Goal: Task Accomplishment & Management: Use online tool/utility

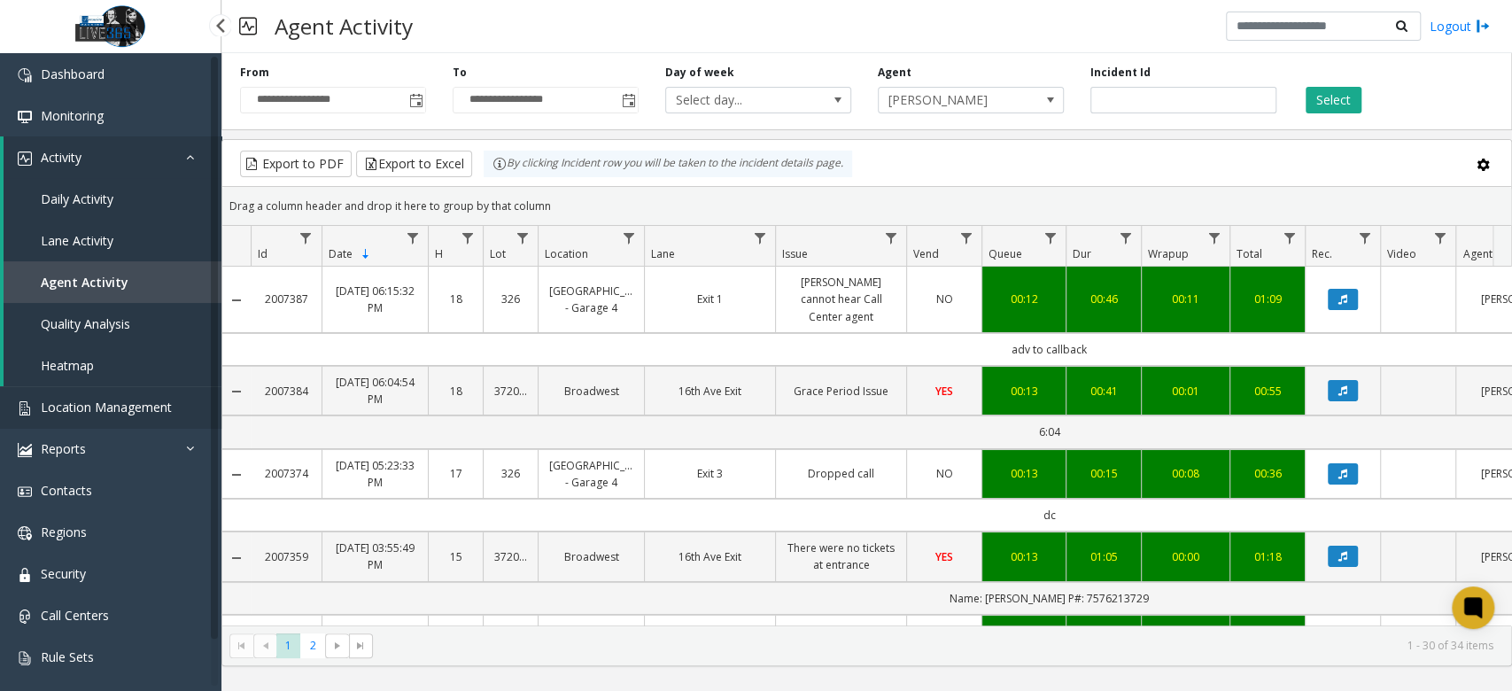
click at [143, 408] on span "Location Management" at bounding box center [106, 407] width 131 height 17
click at [144, 444] on link "Reports" at bounding box center [110, 449] width 221 height 42
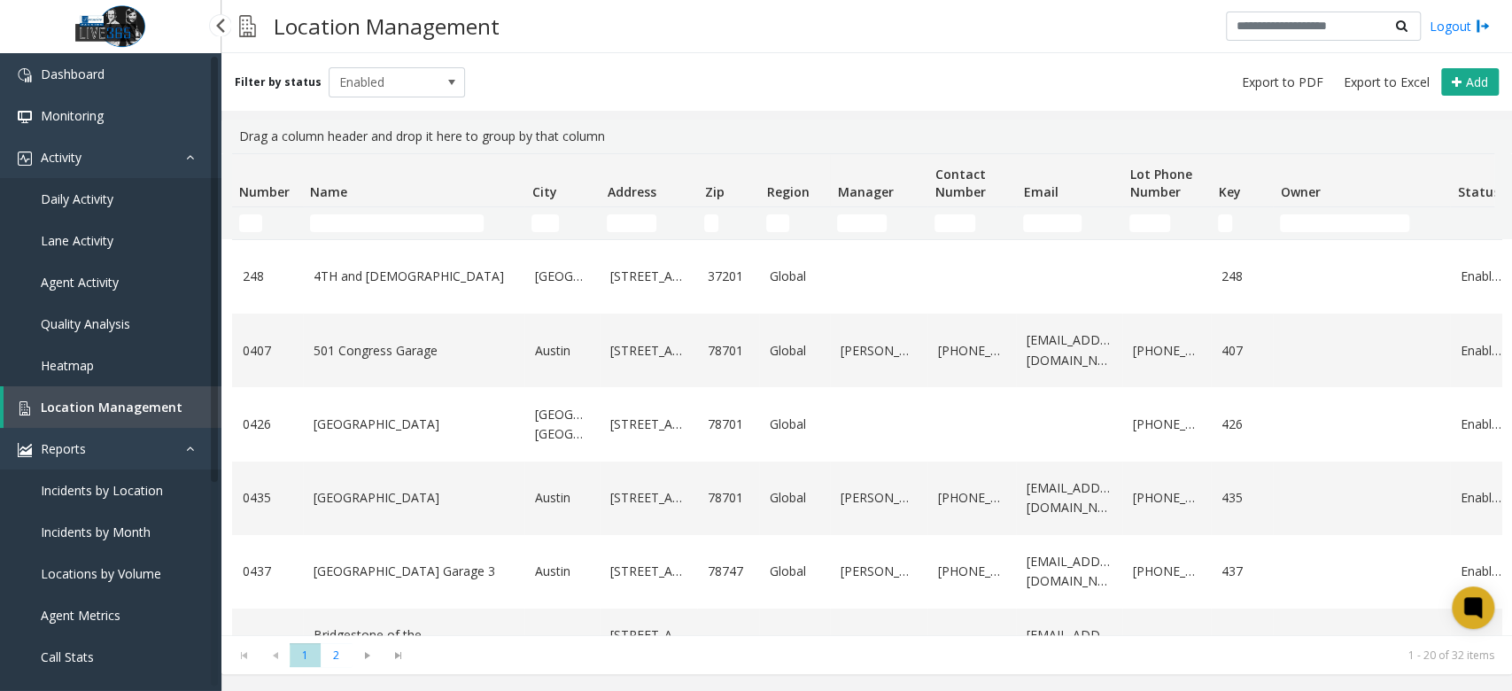
click at [150, 408] on span "Location Management" at bounding box center [112, 407] width 142 height 17
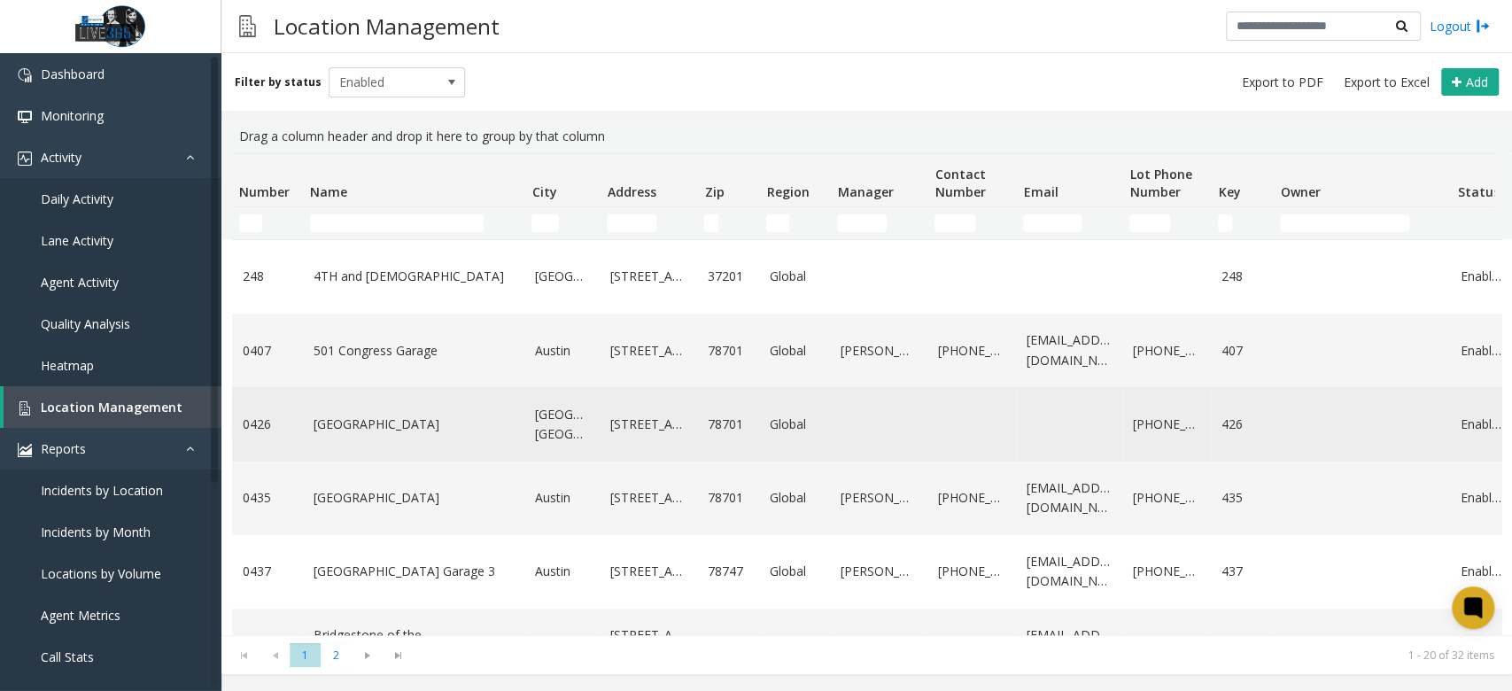
scroll to position [118, 0]
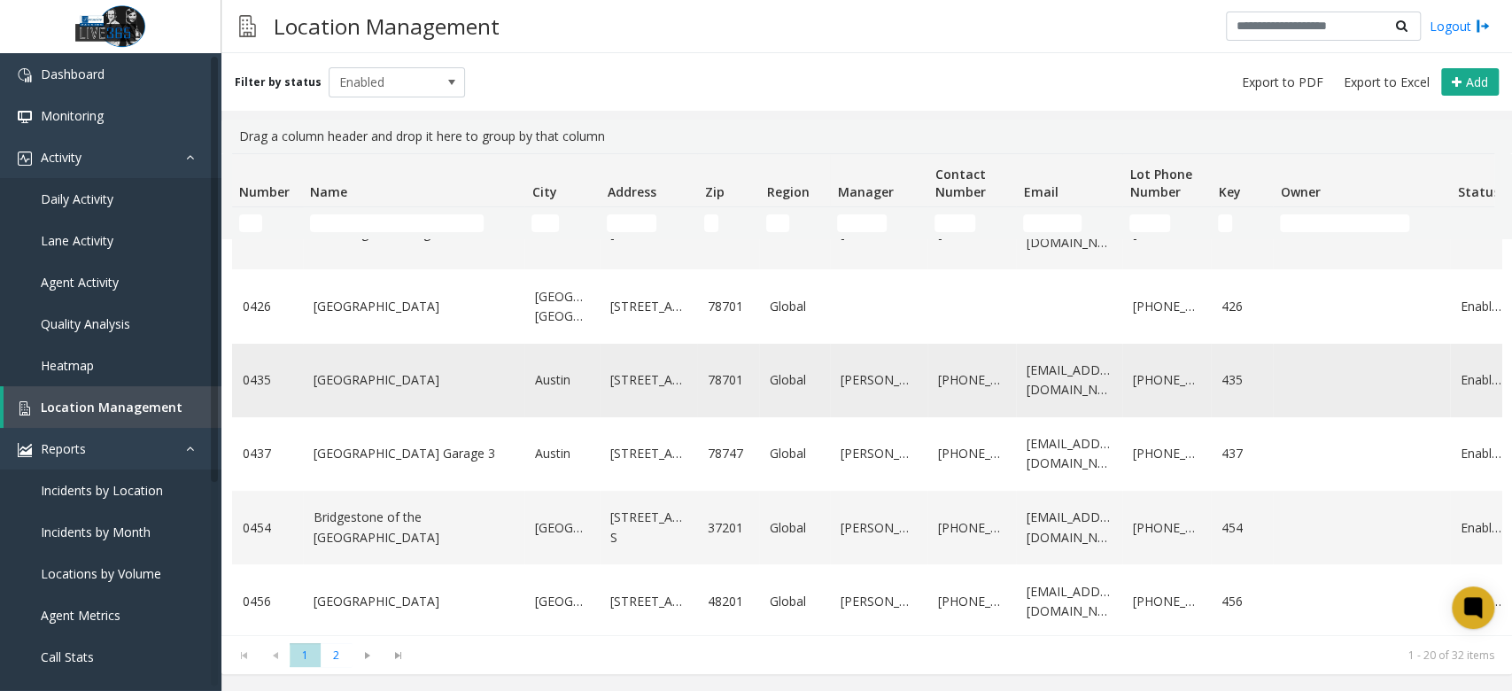
click at [422, 368] on td "[GEOGRAPHIC_DATA]" at bounding box center [413, 381] width 221 height 74
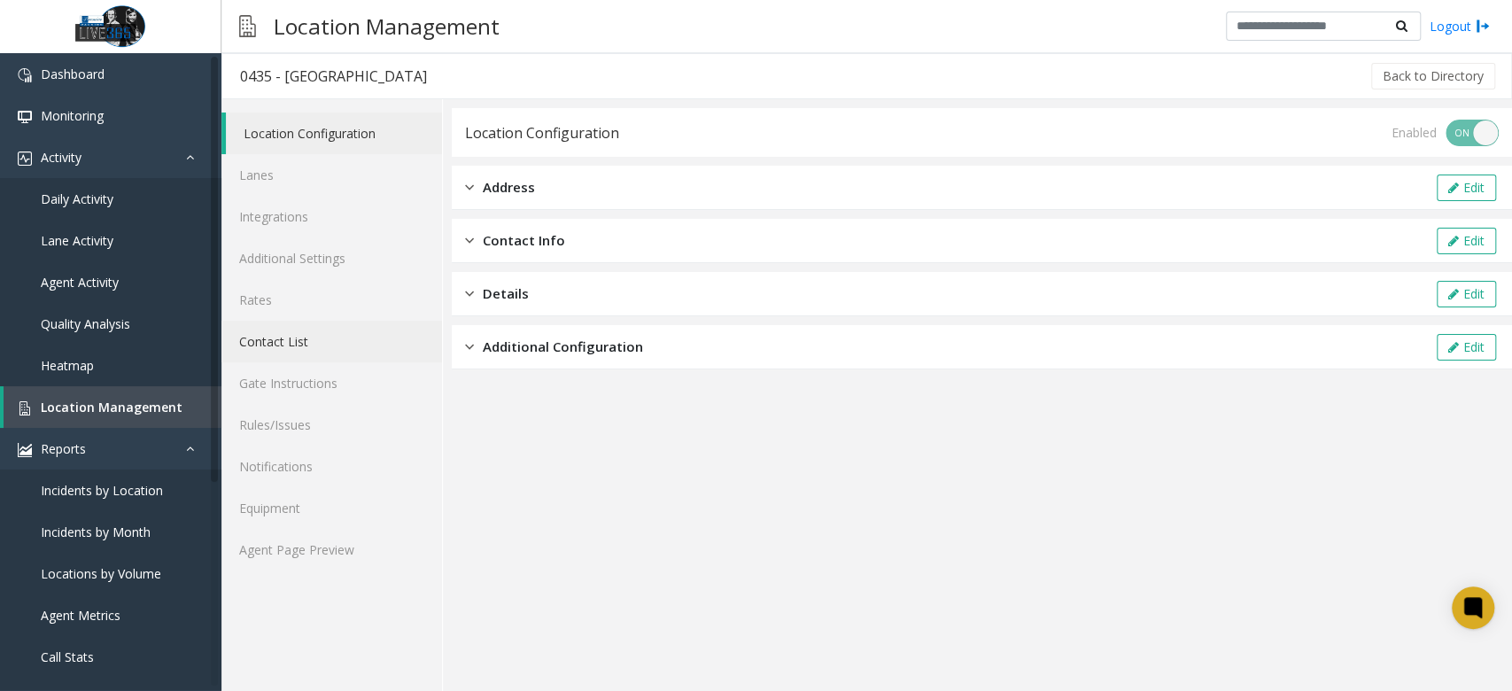
click at [292, 337] on link "Contact List" at bounding box center [331, 342] width 221 height 42
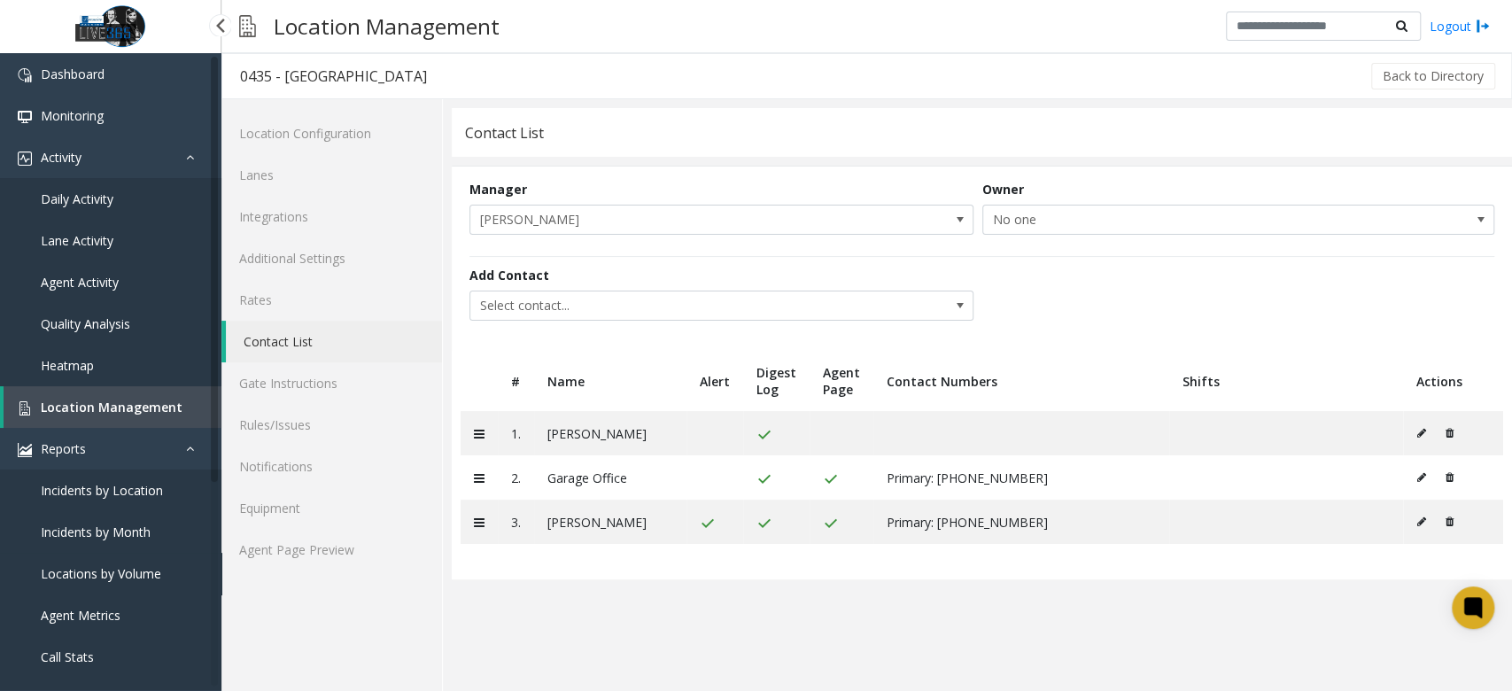
click at [126, 570] on span "Locations by Volume" at bounding box center [101, 573] width 120 height 17
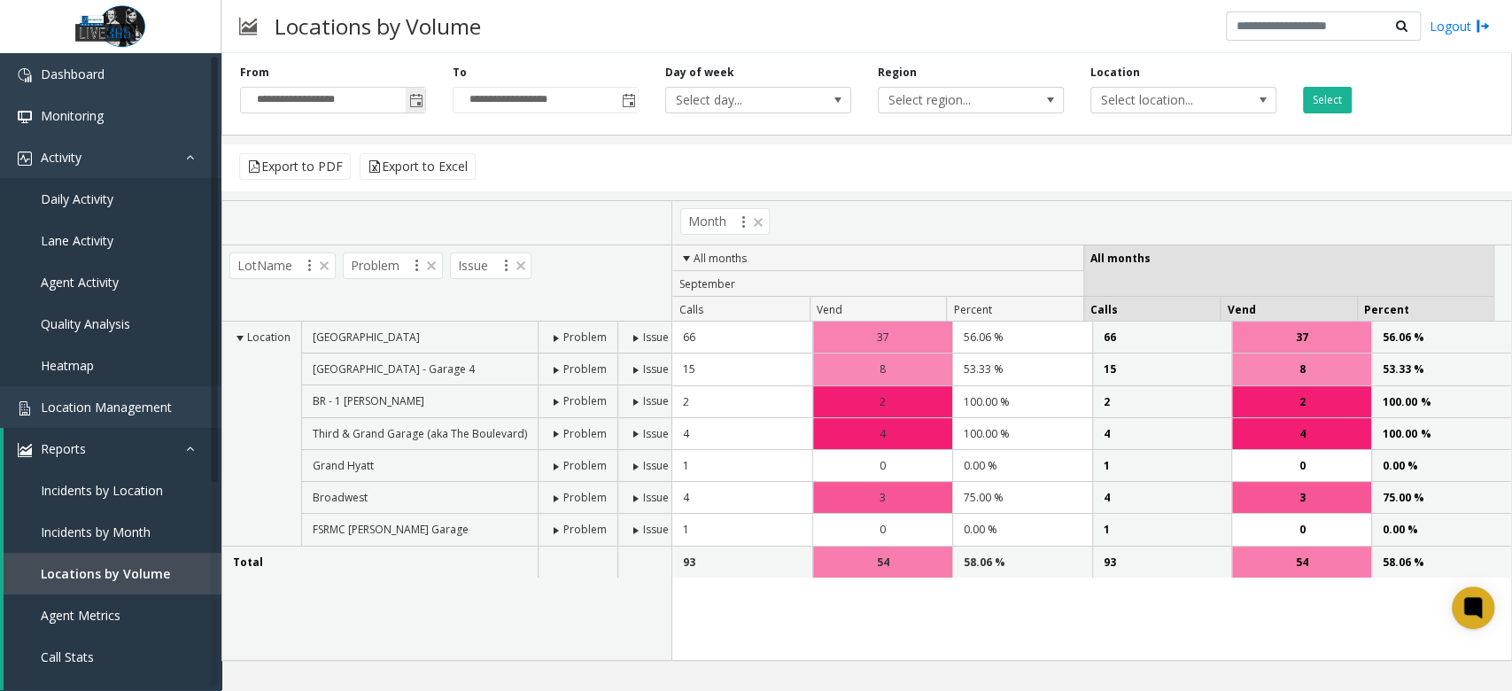
click at [411, 99] on span "Toggle popup" at bounding box center [416, 101] width 14 height 14
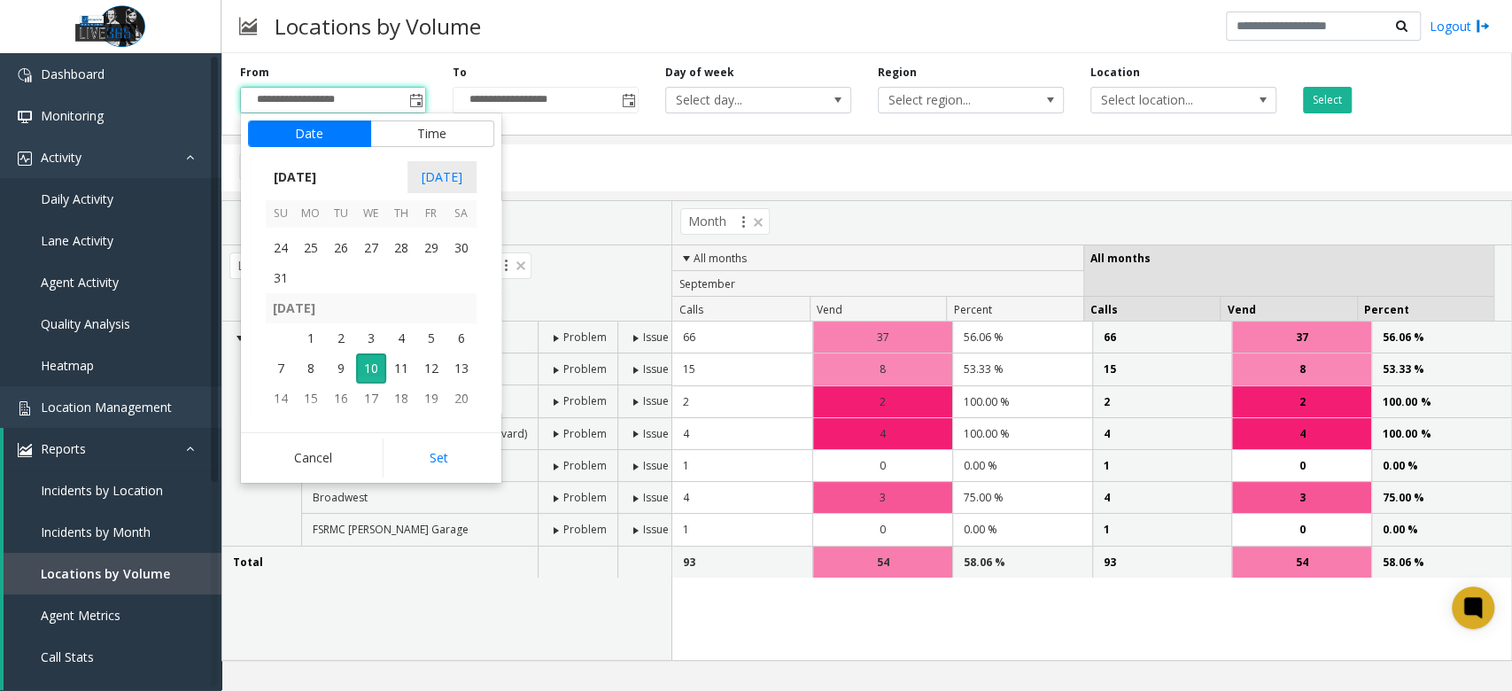
scroll to position [317855, 0]
click at [274, 298] on span "31" at bounding box center [281, 301] width 30 height 30
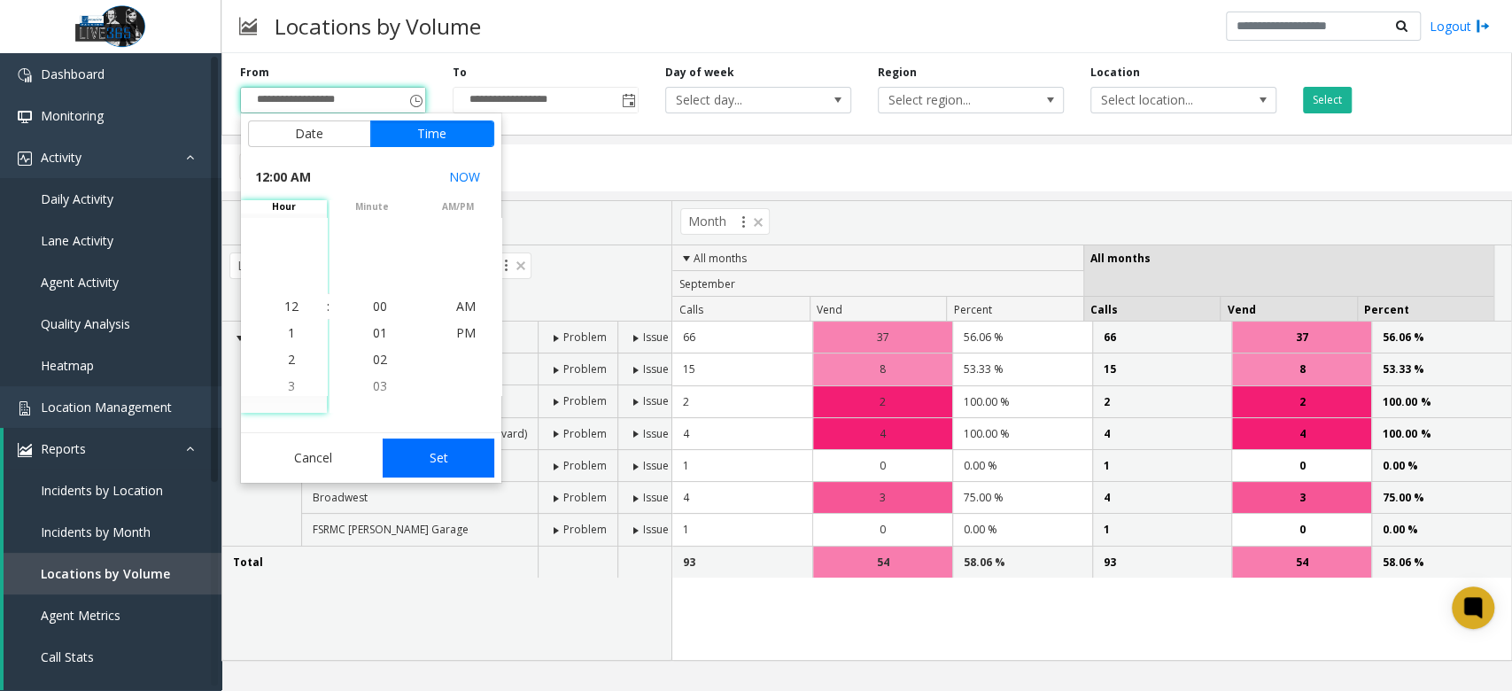
click at [454, 477] on button "Set" at bounding box center [439, 458] width 112 height 39
type input "**********"
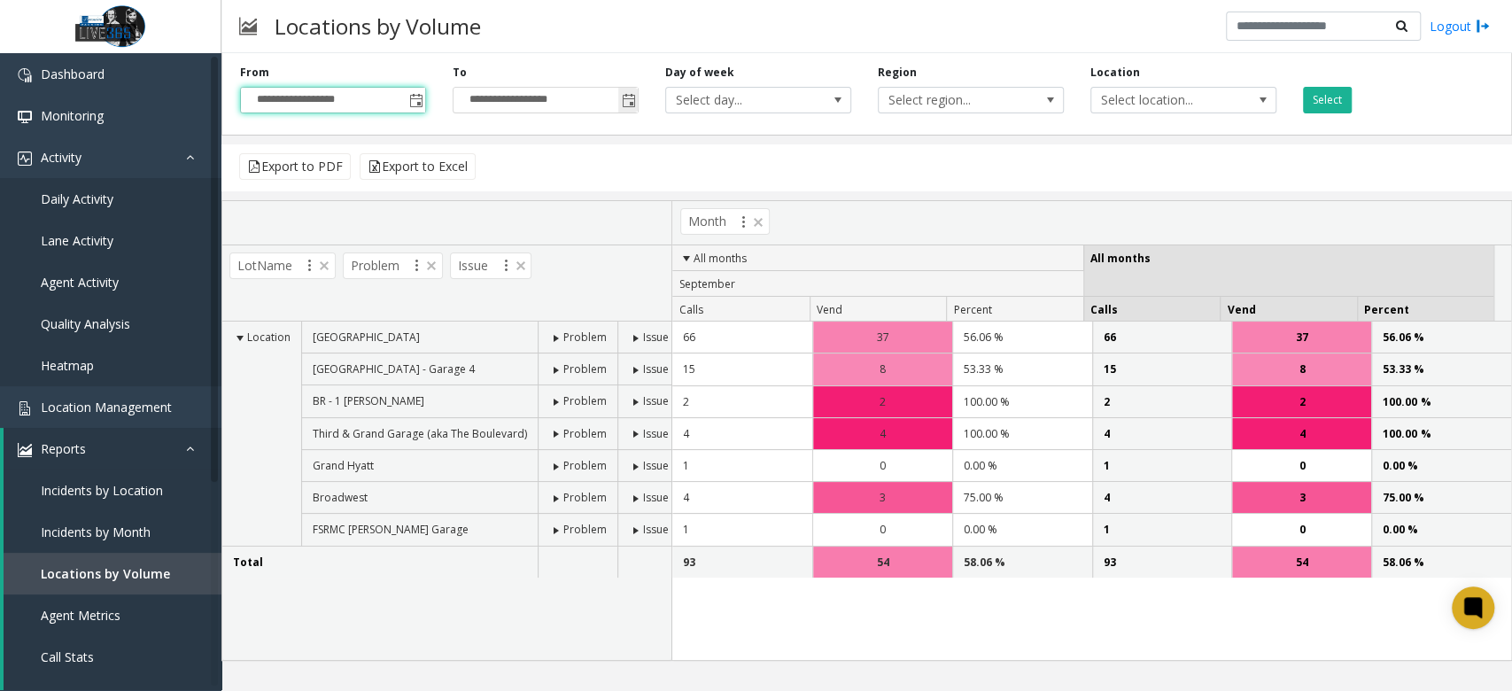
click at [631, 107] on span "Toggle popup" at bounding box center [629, 101] width 14 height 14
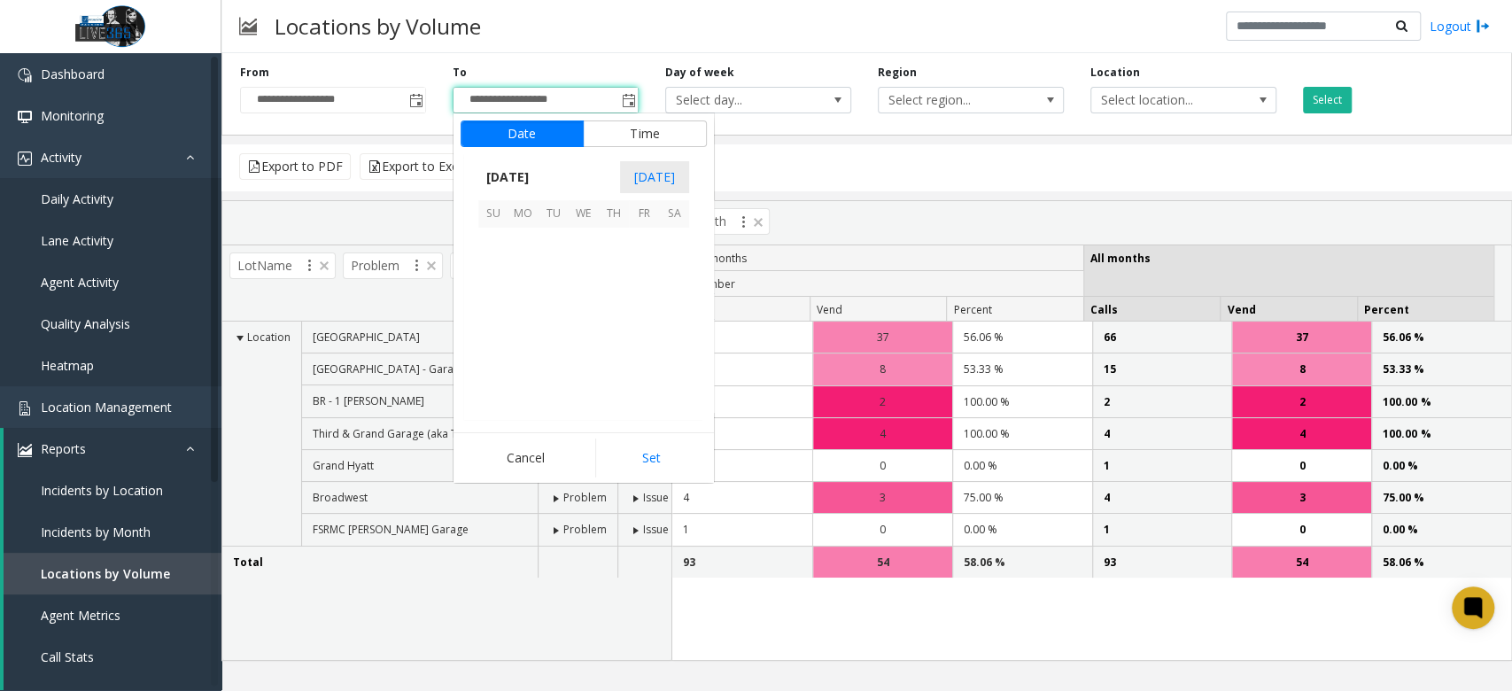
scroll to position [27, 0]
click at [673, 248] on span "6" at bounding box center [674, 243] width 30 height 30
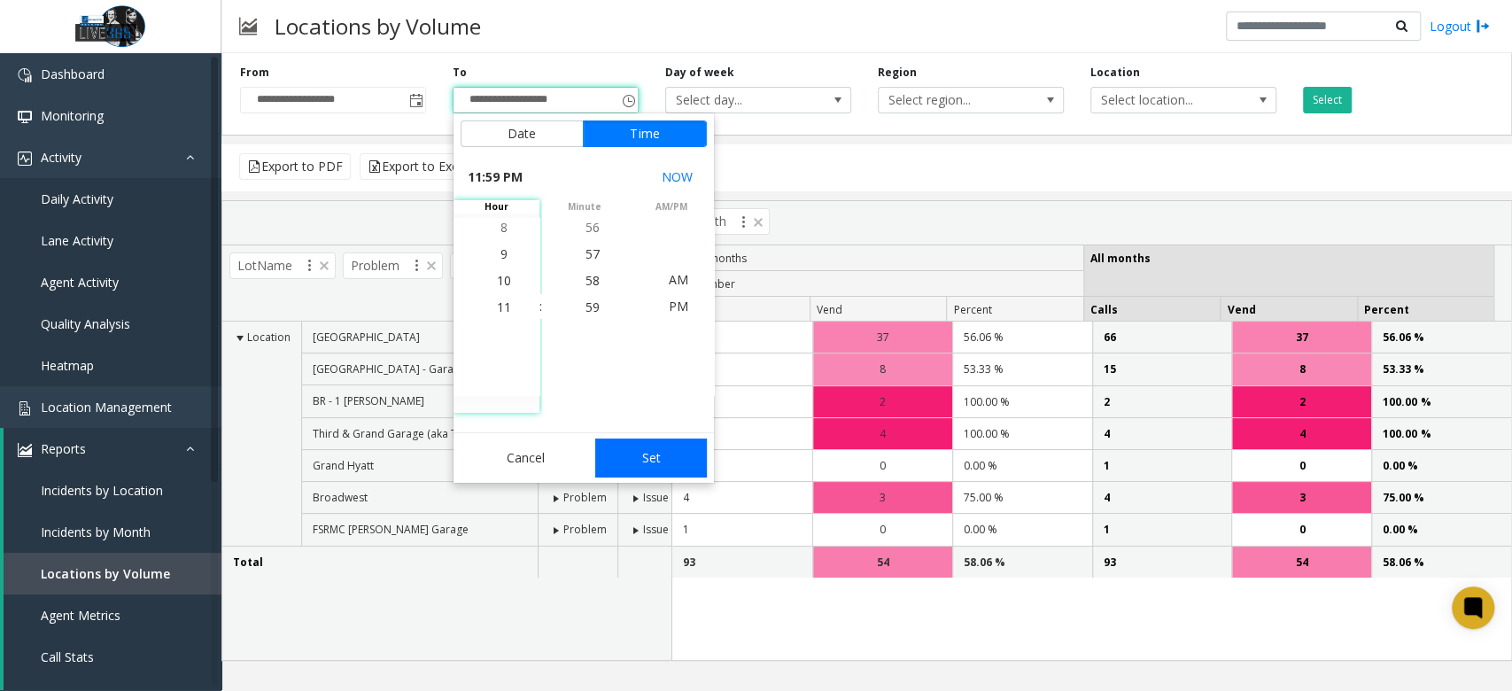
click at [654, 453] on button "Set" at bounding box center [651, 458] width 112 height 39
type input "**********"
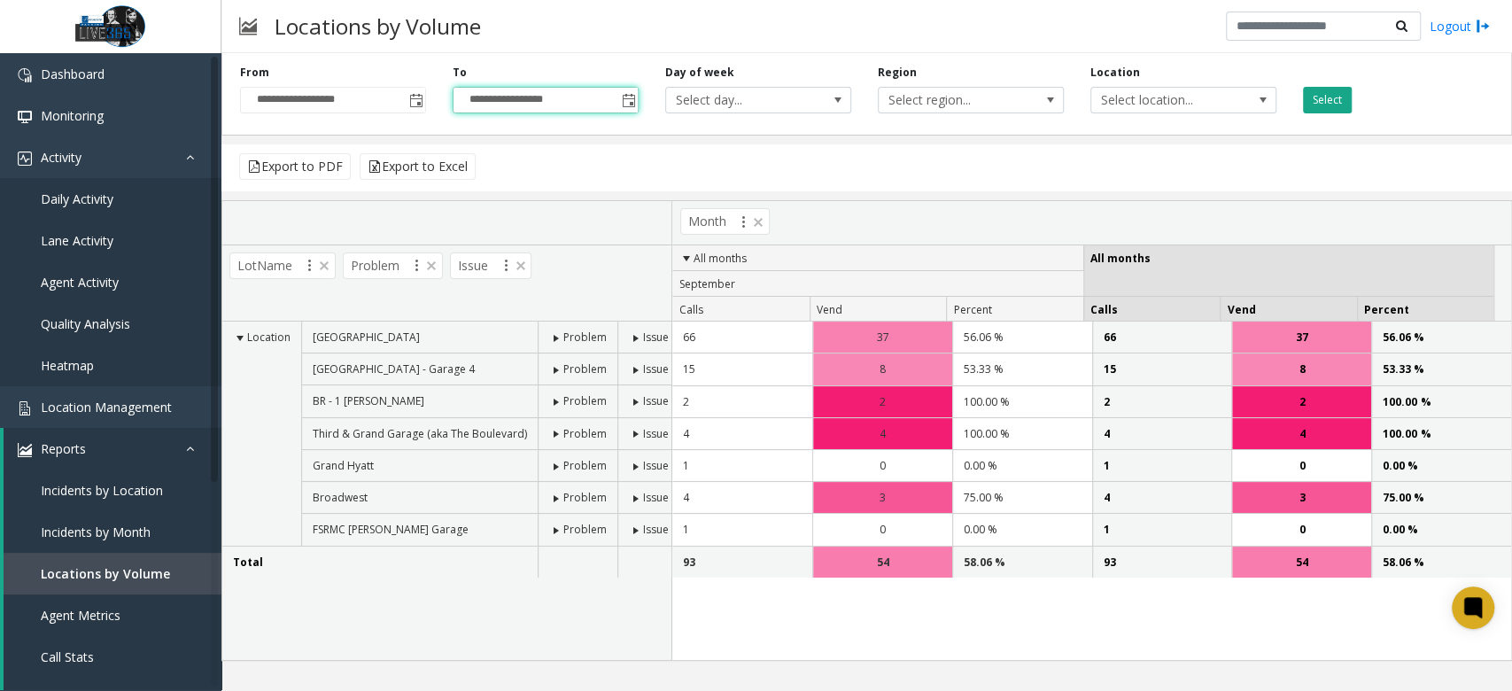
click at [1334, 95] on button "Select" at bounding box center [1327, 100] width 49 height 27
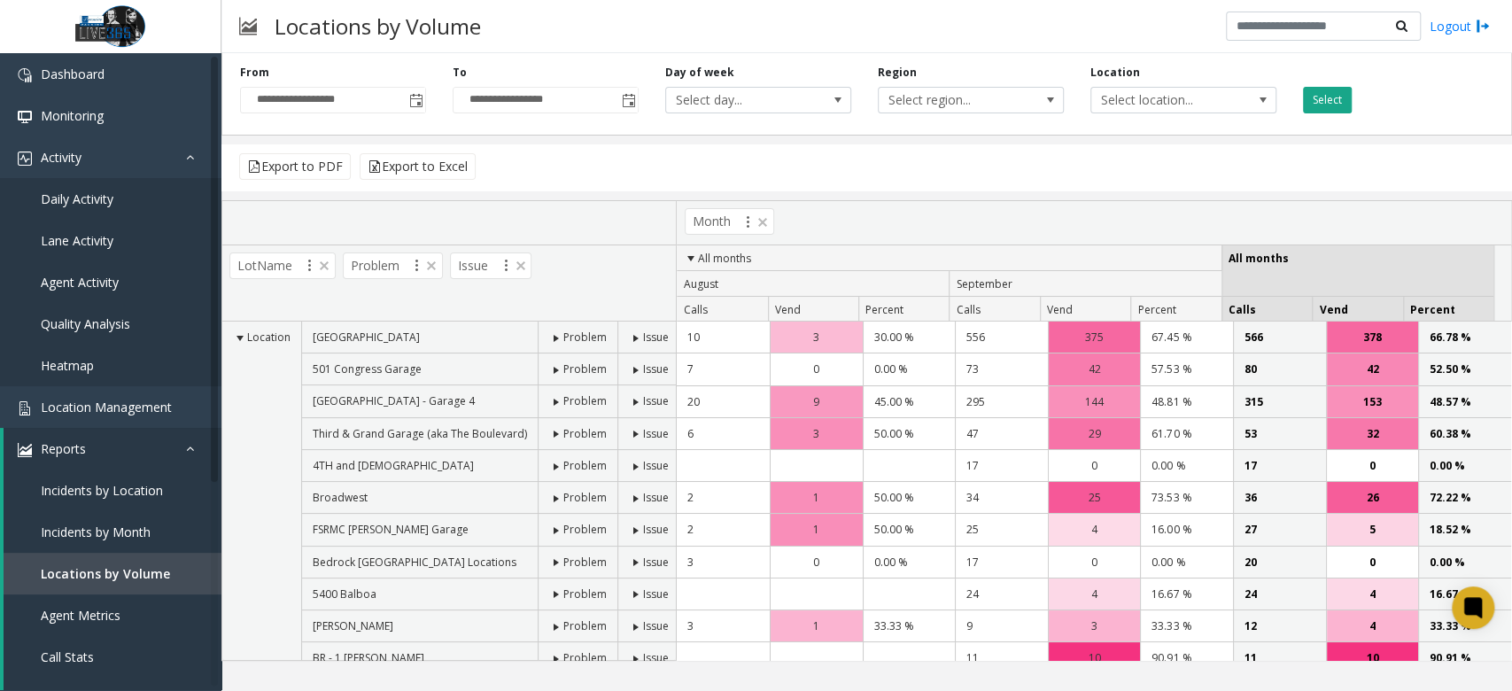
click at [1322, 108] on button "Select" at bounding box center [1327, 100] width 49 height 27
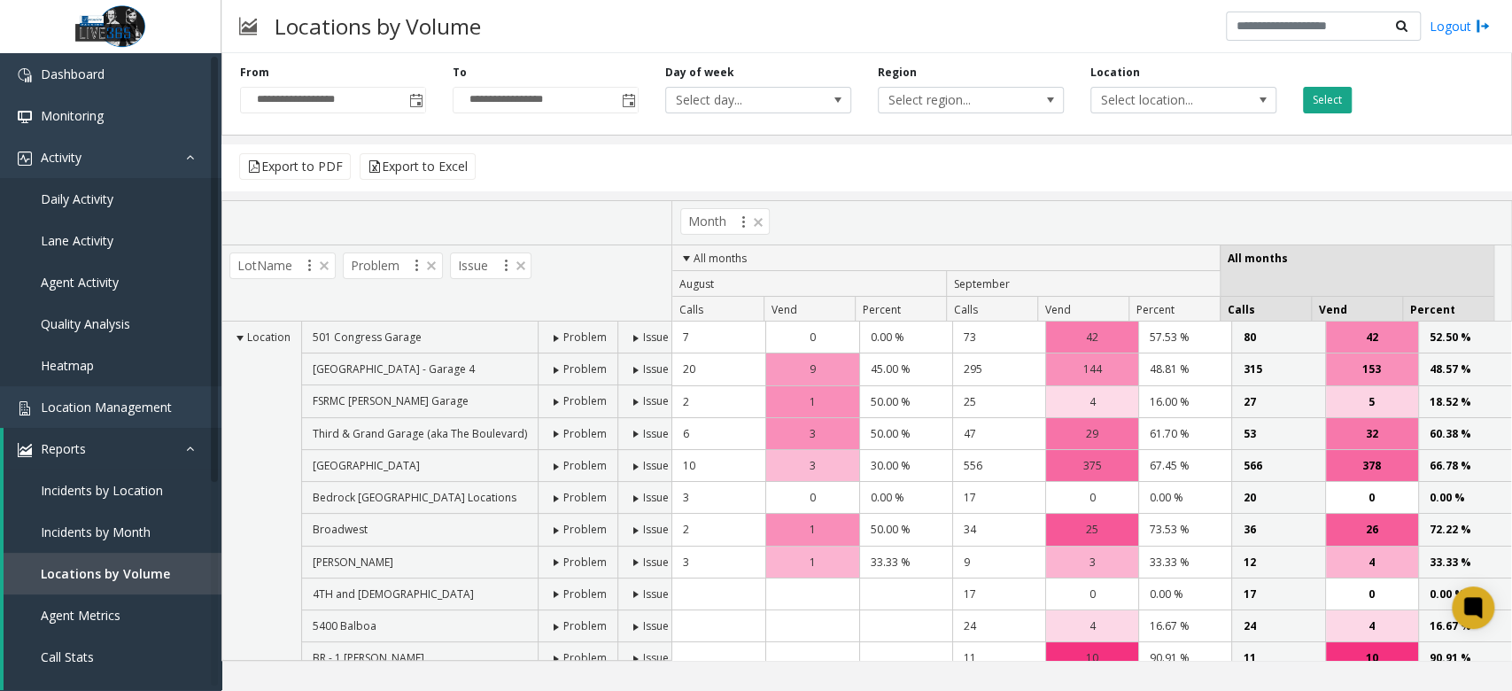
click at [1322, 95] on button "Select" at bounding box center [1327, 100] width 49 height 27
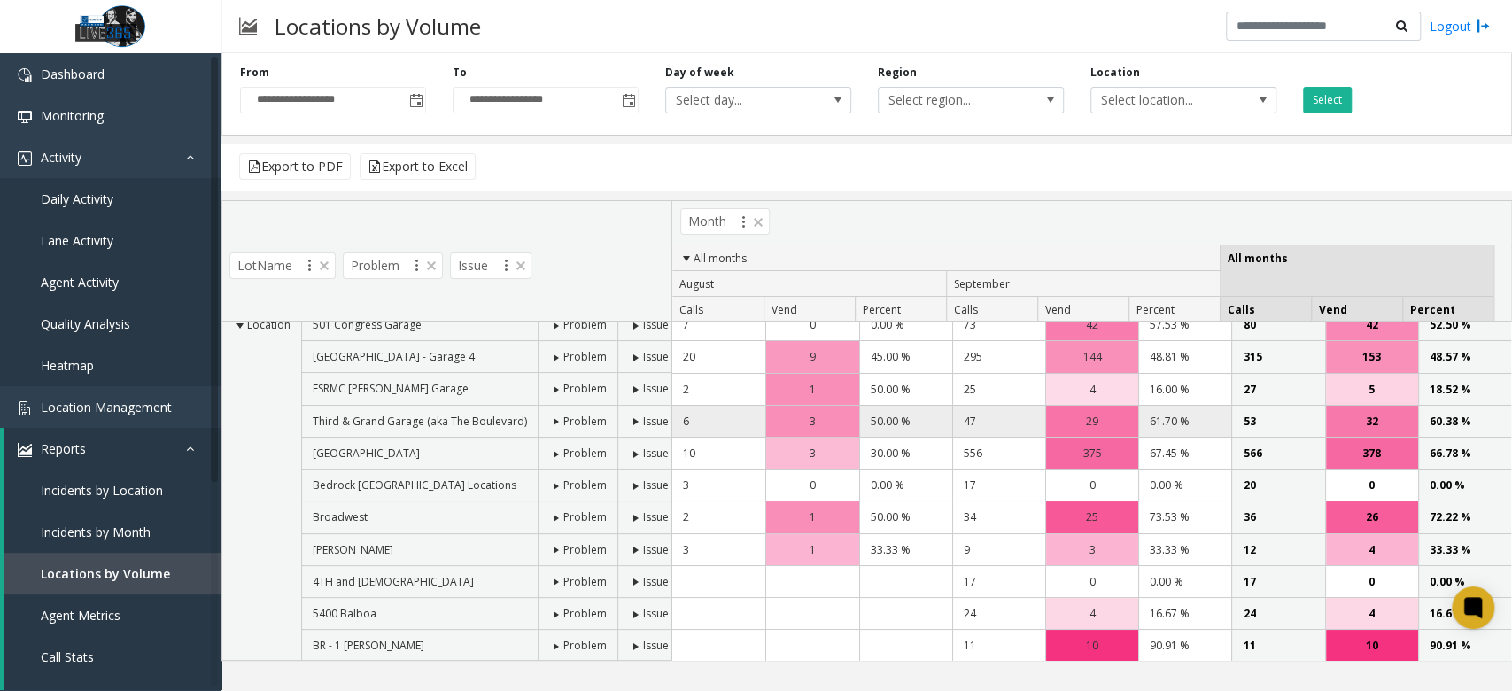
scroll to position [0, 0]
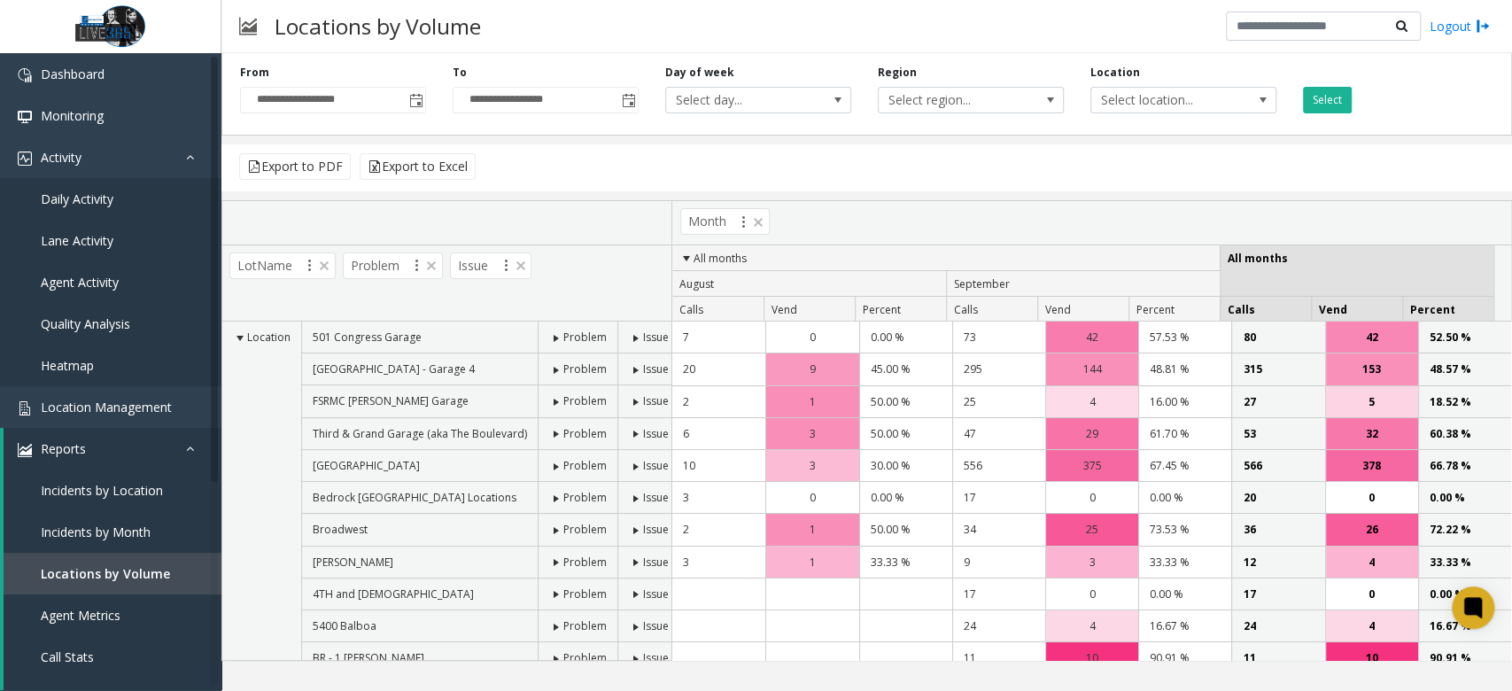
click at [555, 464] on span at bounding box center [556, 467] width 14 height 14
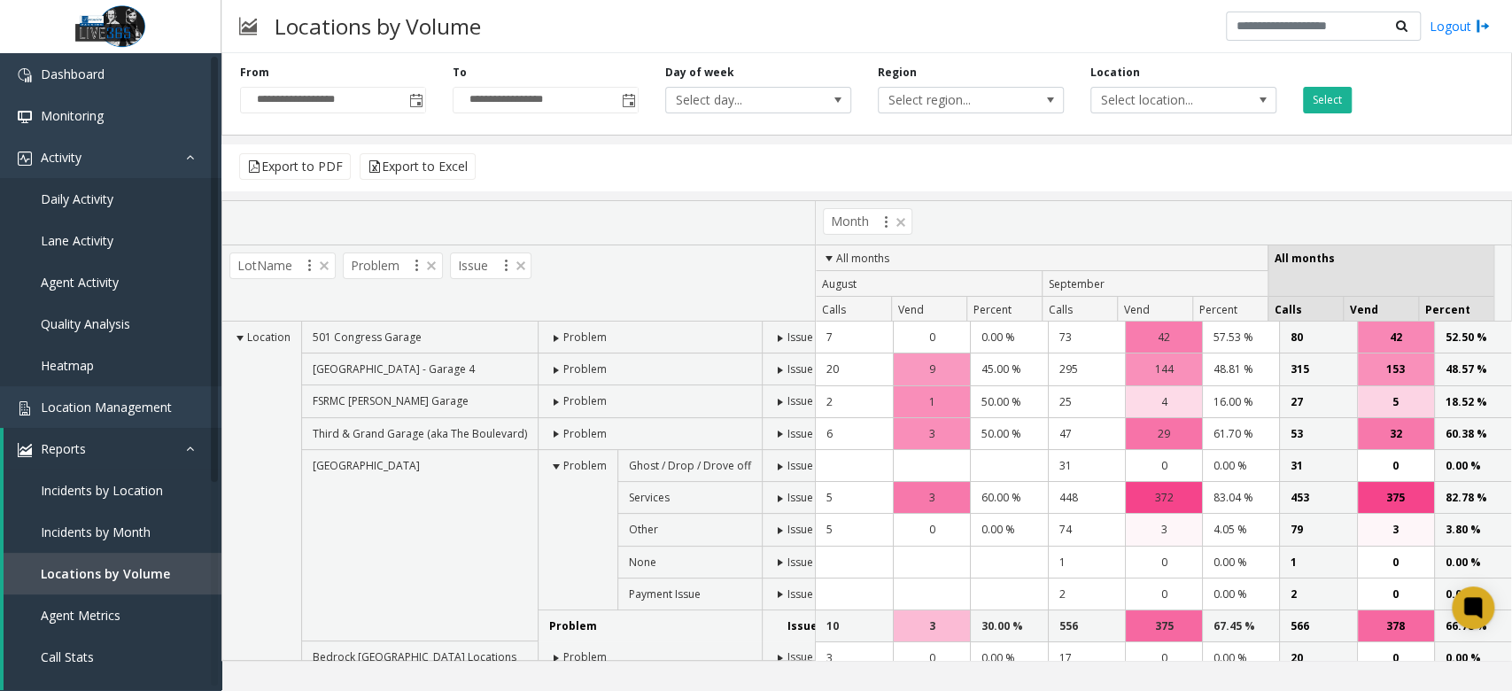
click at [773, 493] on span at bounding box center [780, 499] width 14 height 14
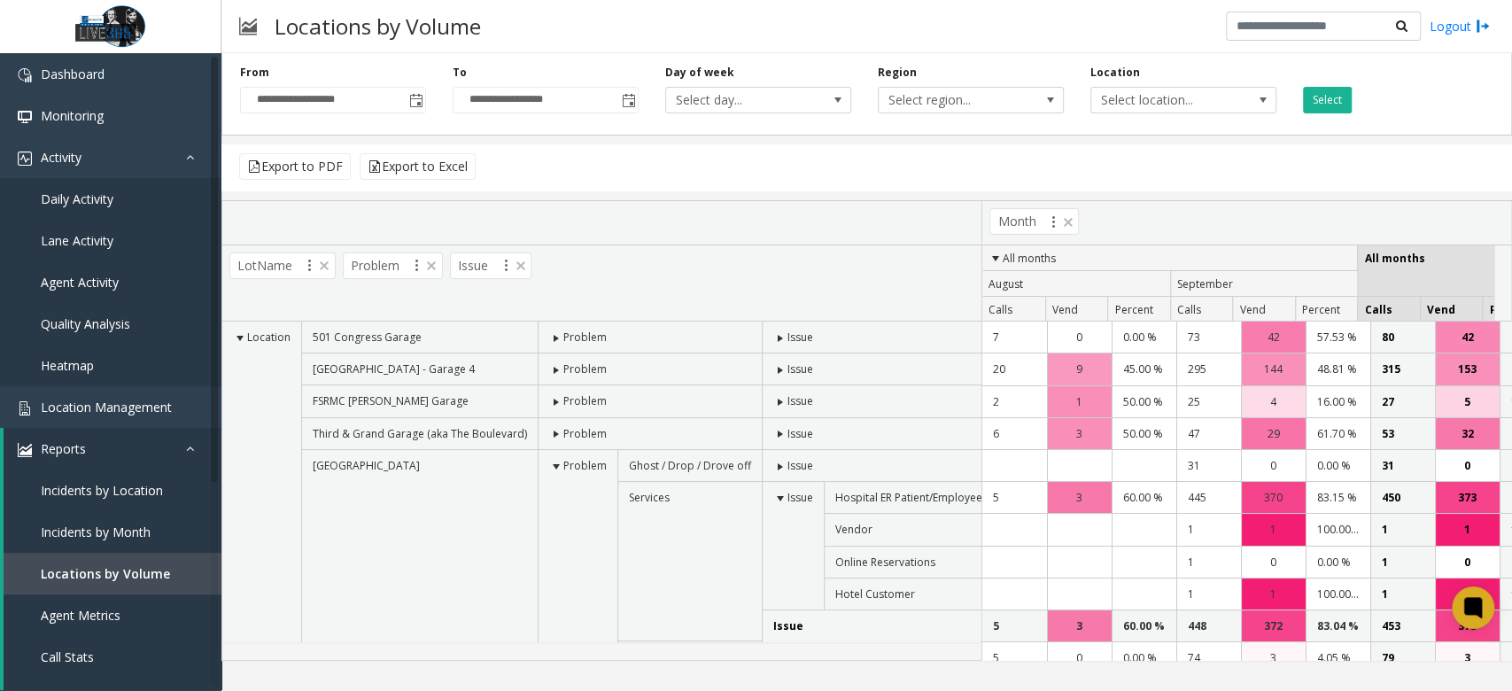
click at [775, 492] on span at bounding box center [780, 499] width 14 height 14
